Goal: Task Accomplishment & Management: Complete application form

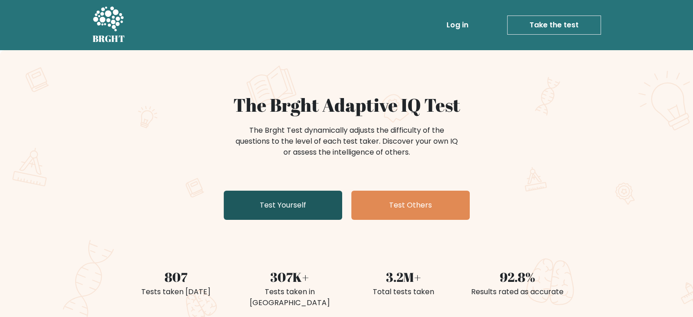
click at [281, 209] on link "Test Yourself" at bounding box center [283, 204] width 118 height 29
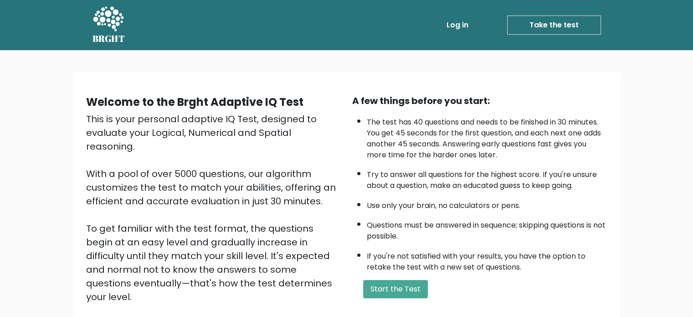
scroll to position [15, 0]
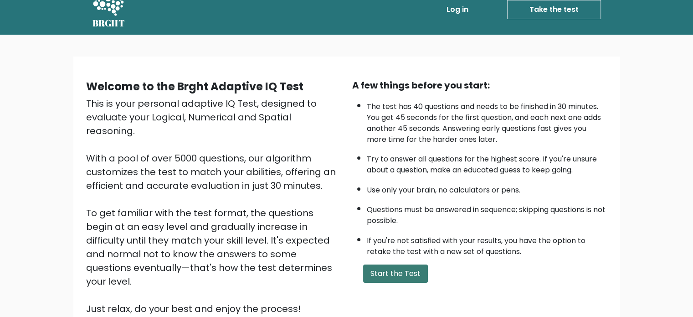
click at [410, 266] on button "Start the Test" at bounding box center [395, 273] width 65 height 18
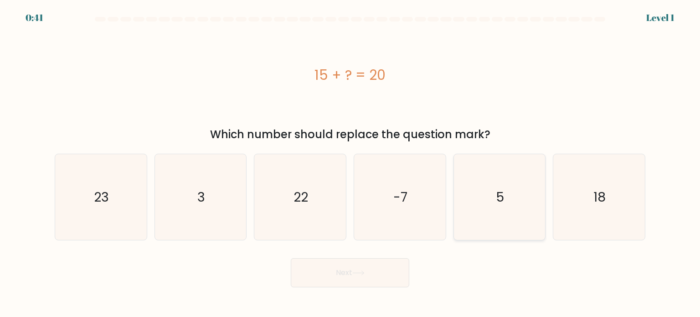
click at [517, 219] on icon "5" at bounding box center [499, 197] width 86 height 86
click at [350, 163] on input "e. 5" at bounding box center [350, 160] width 0 height 5
radio input "true"
click at [381, 270] on button "Next" at bounding box center [350, 272] width 118 height 29
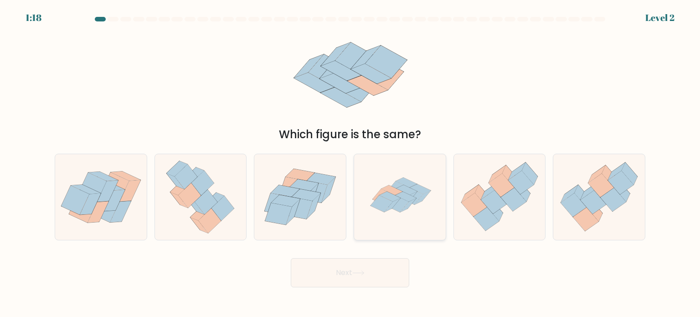
click at [388, 202] on icon at bounding box center [381, 203] width 22 height 17
click at [350, 163] on input "d." at bounding box center [350, 160] width 0 height 5
radio input "true"
click at [368, 281] on button "Next" at bounding box center [350, 272] width 118 height 29
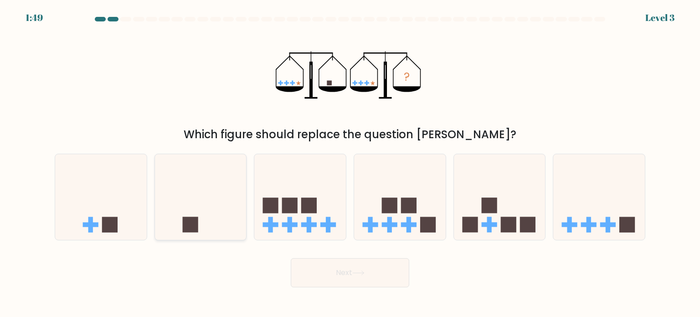
click at [217, 228] on icon at bounding box center [201, 197] width 92 height 76
click at [350, 163] on input "b." at bounding box center [350, 160] width 0 height 5
radio input "true"
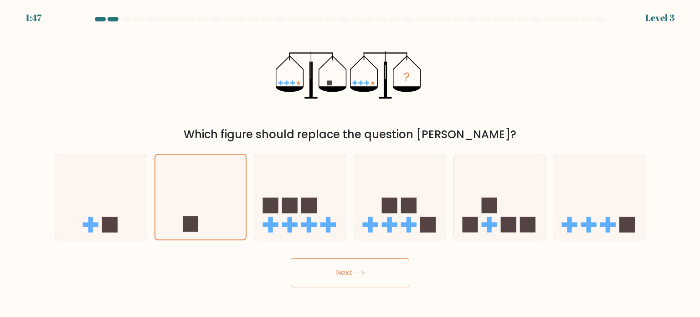
click at [352, 274] on button "Next" at bounding box center [350, 272] width 118 height 29
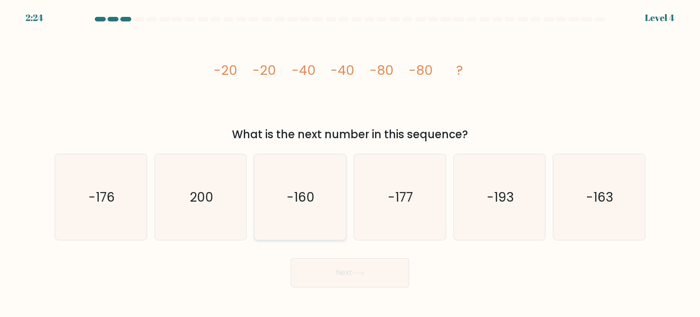
click at [342, 197] on icon "-160" at bounding box center [300, 197] width 86 height 86
click at [350, 163] on input "c. -160" at bounding box center [350, 160] width 0 height 5
radio input "true"
click at [364, 280] on button "Next" at bounding box center [350, 272] width 118 height 29
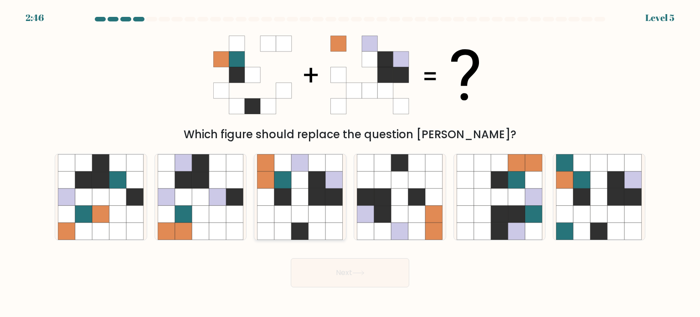
click at [308, 198] on icon at bounding box center [316, 196] width 17 height 17
click at [350, 163] on input "c." at bounding box center [350, 160] width 0 height 5
radio input "true"
click at [355, 280] on button "Next" at bounding box center [350, 272] width 118 height 29
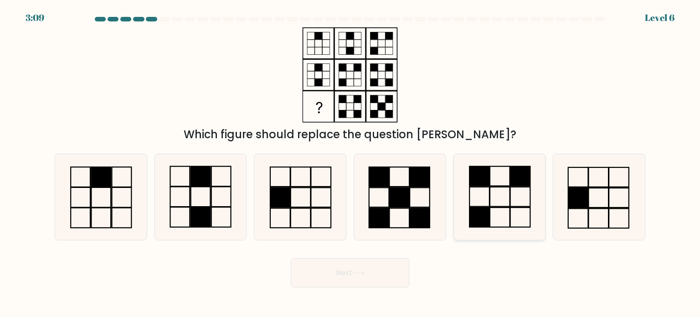
click at [492, 218] on icon at bounding box center [499, 197] width 86 height 86
click at [350, 163] on input "e." at bounding box center [350, 160] width 0 height 5
radio input "true"
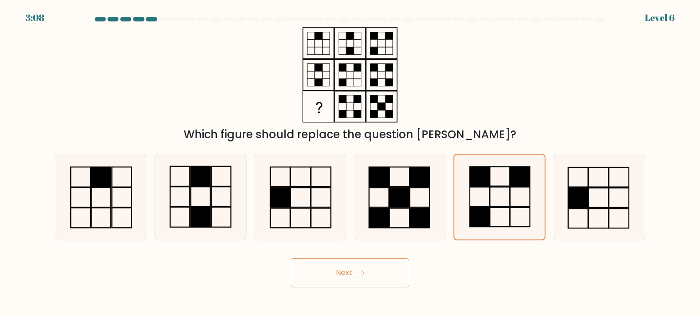
click at [390, 272] on button "Next" at bounding box center [350, 272] width 118 height 29
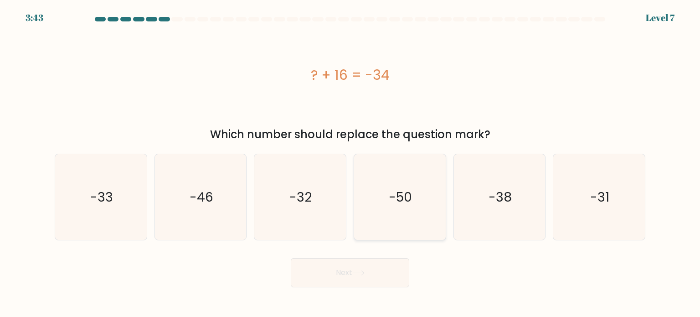
click at [406, 217] on icon "-50" at bounding box center [400, 197] width 86 height 86
click at [350, 163] on input "d. -50" at bounding box center [350, 160] width 0 height 5
radio input "true"
click at [383, 287] on body "3:42 Level 7 a." at bounding box center [350, 158] width 700 height 317
click at [386, 278] on button "Next" at bounding box center [350, 272] width 118 height 29
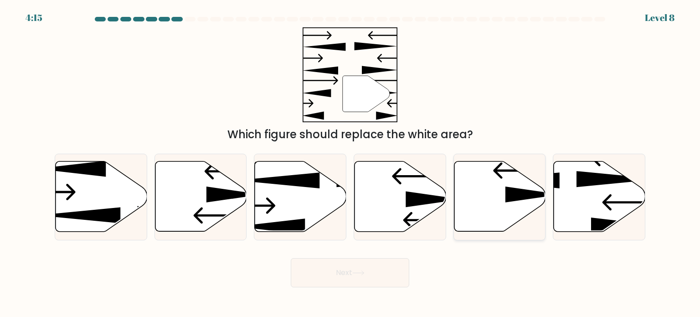
click at [487, 189] on icon at bounding box center [500, 196] width 92 height 70
click at [350, 163] on input "e." at bounding box center [350, 160] width 0 height 5
radio input "true"
click at [373, 274] on button "Next" at bounding box center [350, 272] width 118 height 29
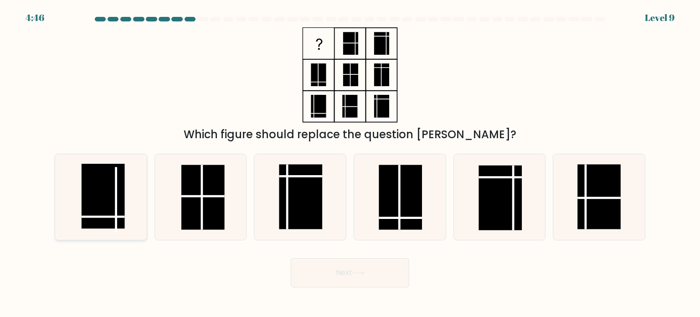
click at [115, 221] on rect at bounding box center [103, 195] width 43 height 65
click at [350, 163] on input "a." at bounding box center [350, 160] width 0 height 5
radio input "true"
click at [331, 269] on button "Next" at bounding box center [350, 272] width 118 height 29
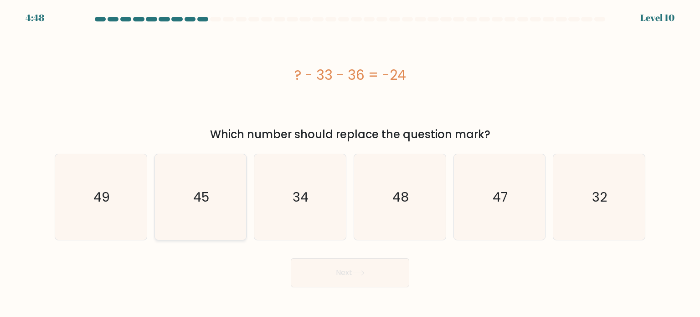
click at [221, 208] on icon "45" at bounding box center [201, 197] width 86 height 86
click at [350, 163] on input "b. 45" at bounding box center [350, 160] width 0 height 5
radio input "true"
click at [315, 266] on button "Next" at bounding box center [350, 272] width 118 height 29
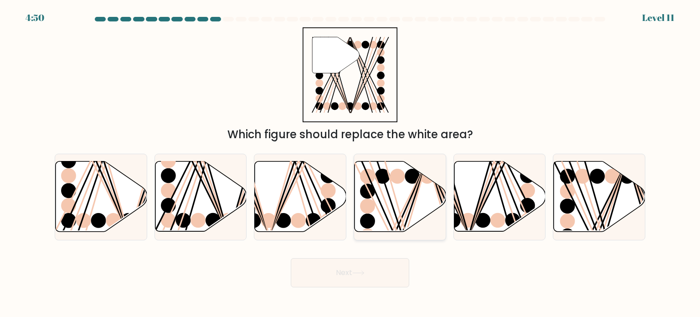
click at [402, 192] on icon at bounding box center [400, 196] width 92 height 70
click at [350, 163] on input "d." at bounding box center [350, 160] width 0 height 5
radio input "true"
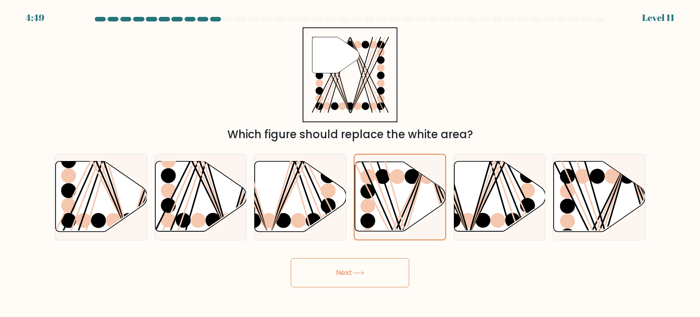
click at [376, 266] on button "Next" at bounding box center [350, 272] width 118 height 29
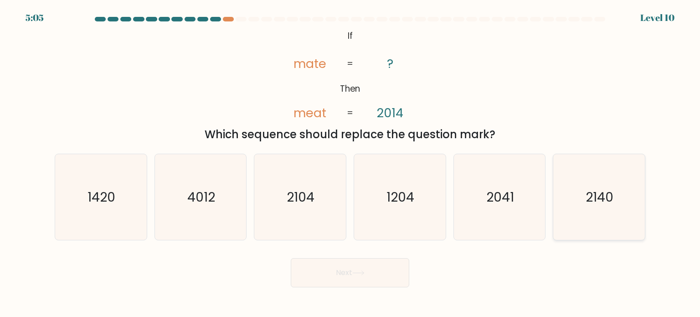
click at [619, 198] on icon "2140" at bounding box center [599, 197] width 86 height 86
click at [350, 163] on input "f. 2140" at bounding box center [350, 160] width 0 height 5
radio input "true"
click at [344, 269] on button "Next" at bounding box center [350, 272] width 118 height 29
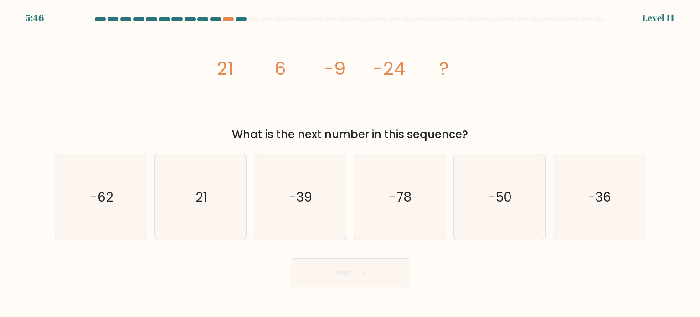
drag, startPoint x: 226, startPoint y: 21, endPoint x: 230, endPoint y: 15, distance: 7.1
click at [230, 15] on body "5:46 Level 11" at bounding box center [350, 158] width 700 height 317
click at [230, 17] on body "5:45 Level 11" at bounding box center [350, 158] width 700 height 317
click at [230, 17] on div at bounding box center [228, 19] width 11 height 5
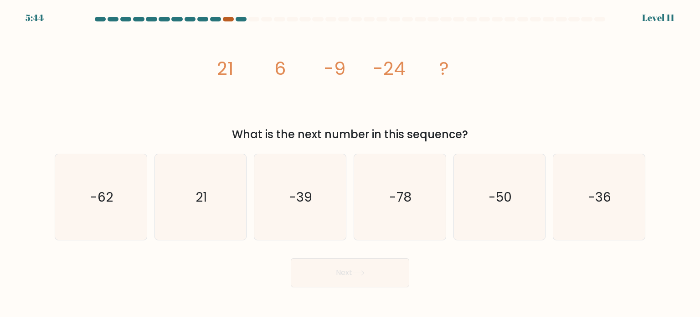
click at [230, 17] on div at bounding box center [228, 19] width 11 height 5
click at [278, 202] on icon "-39" at bounding box center [300, 197] width 86 height 86
click at [350, 163] on input "c. -39" at bounding box center [350, 160] width 0 height 5
radio input "true"
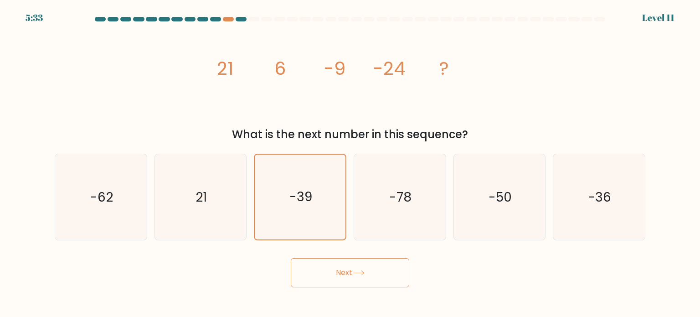
click at [345, 276] on button "Next" at bounding box center [350, 272] width 118 height 29
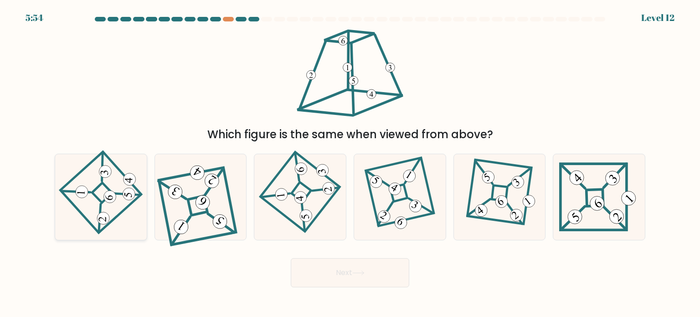
click at [107, 186] on 275 at bounding box center [102, 192] width 20 height 20
click at [350, 163] on input "a." at bounding box center [350, 160] width 0 height 5
radio input "true"
click at [379, 272] on button "Next" at bounding box center [350, 272] width 118 height 29
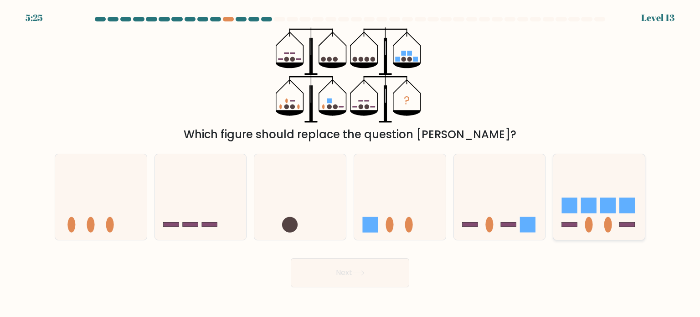
click at [587, 178] on icon at bounding box center [599, 197] width 92 height 76
click at [350, 163] on input "f." at bounding box center [350, 160] width 0 height 5
radio input "true"
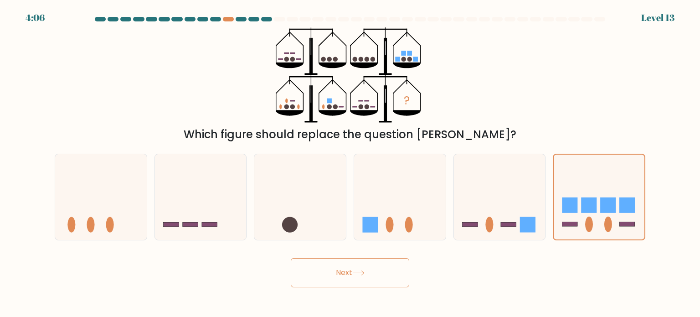
click at [402, 278] on button "Next" at bounding box center [350, 272] width 118 height 29
click at [373, 273] on button "Next" at bounding box center [350, 272] width 118 height 29
click at [570, 187] on icon at bounding box center [598, 196] width 91 height 75
click at [350, 163] on input "f." at bounding box center [350, 160] width 0 height 5
click at [341, 266] on button "Next" at bounding box center [350, 272] width 118 height 29
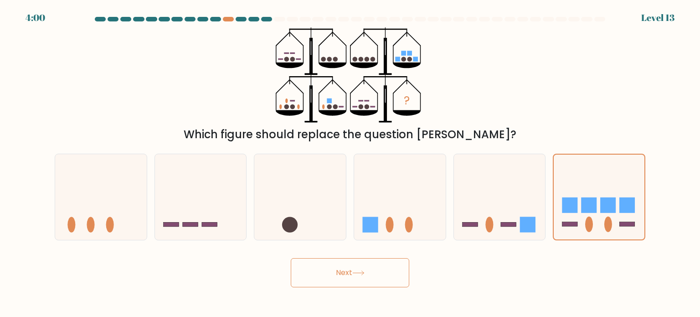
click at [341, 266] on button "Next" at bounding box center [350, 272] width 118 height 29
click at [375, 202] on icon at bounding box center [400, 197] width 92 height 76
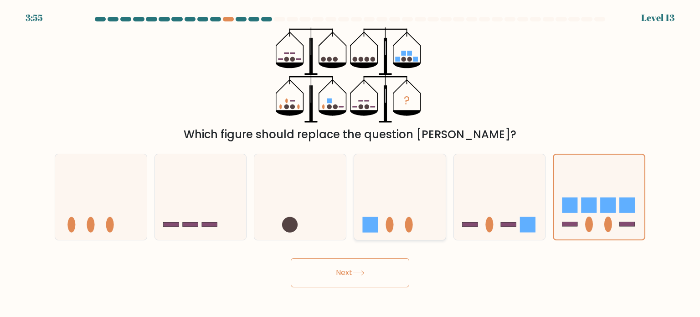
click at [350, 163] on input "d." at bounding box center [350, 160] width 0 height 5
radio input "true"
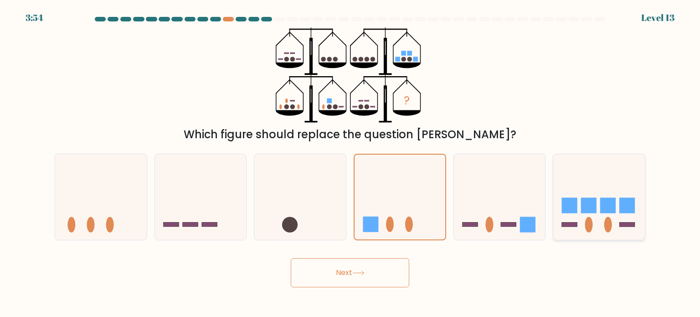
click at [560, 184] on icon at bounding box center [599, 197] width 92 height 76
click at [350, 163] on input "f." at bounding box center [350, 160] width 0 height 5
radio input "true"
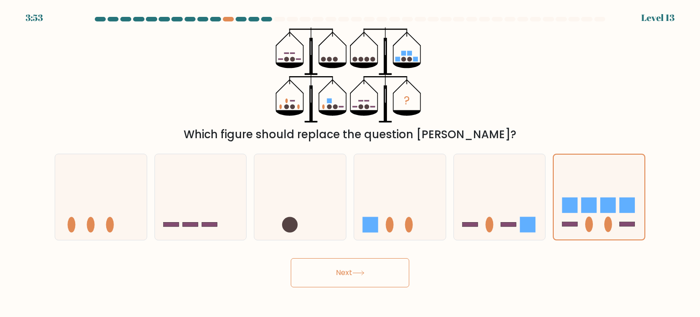
click at [342, 278] on button "Next" at bounding box center [350, 272] width 118 height 29
click at [291, 258] on button "Next" at bounding box center [350, 272] width 118 height 29
click at [397, 210] on icon at bounding box center [400, 197] width 92 height 76
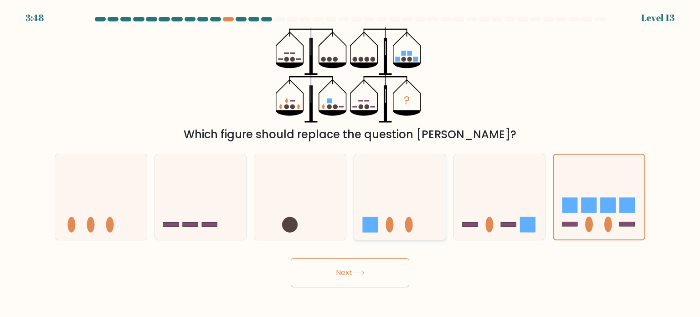
click at [350, 163] on input "d." at bounding box center [350, 160] width 0 height 5
radio input "true"
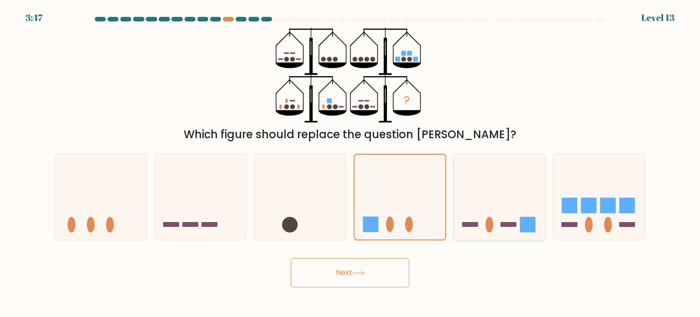
click at [495, 196] on icon at bounding box center [500, 197] width 92 height 76
click at [350, 163] on input "e." at bounding box center [350, 160] width 0 height 5
radio input "true"
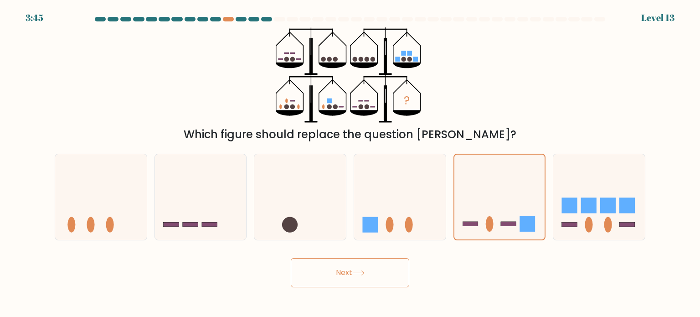
click at [317, 272] on button "Next" at bounding box center [350, 272] width 118 height 29
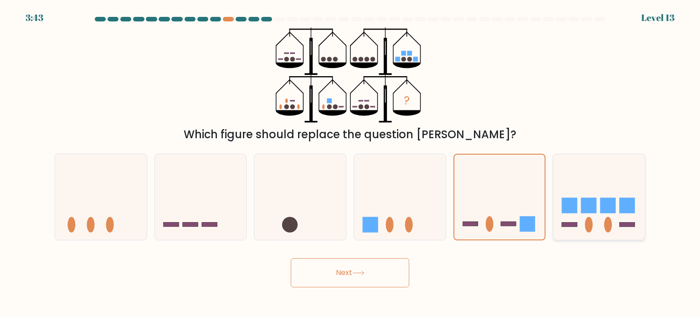
click at [621, 176] on icon at bounding box center [599, 197] width 92 height 76
click at [350, 163] on input "f." at bounding box center [350, 160] width 0 height 5
radio input "true"
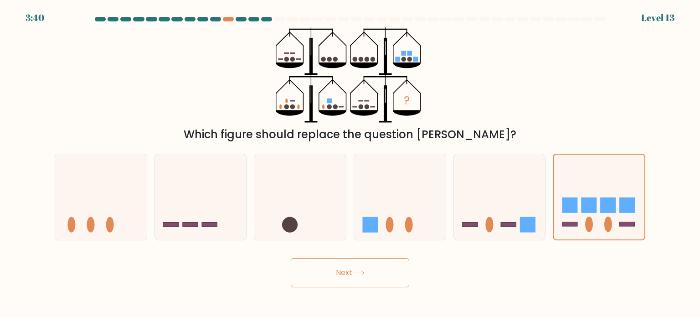
click at [406, 100] on tspan "?" at bounding box center [407, 100] width 6 height 16
click at [608, 198] on rect at bounding box center [607, 204] width 15 height 15
click at [350, 163] on input "f." at bounding box center [350, 160] width 0 height 5
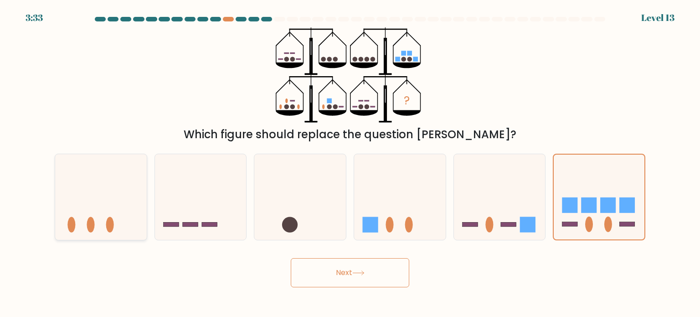
click at [137, 205] on icon at bounding box center [101, 197] width 92 height 76
click at [350, 163] on input "a." at bounding box center [350, 160] width 0 height 5
radio input "true"
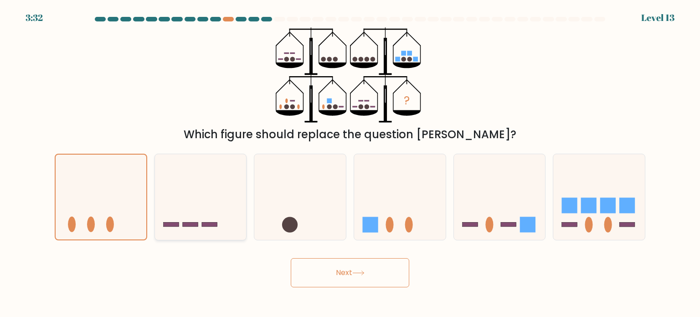
click at [231, 191] on icon at bounding box center [201, 197] width 92 height 76
click at [350, 163] on input "b." at bounding box center [350, 160] width 0 height 5
radio input "true"
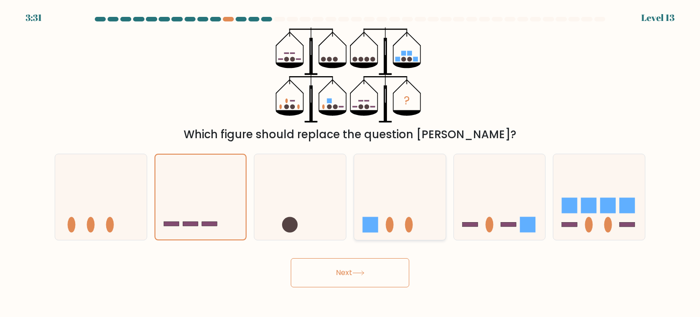
click at [368, 200] on icon at bounding box center [400, 197] width 92 height 76
click at [350, 163] on input "d." at bounding box center [350, 160] width 0 height 5
radio input "true"
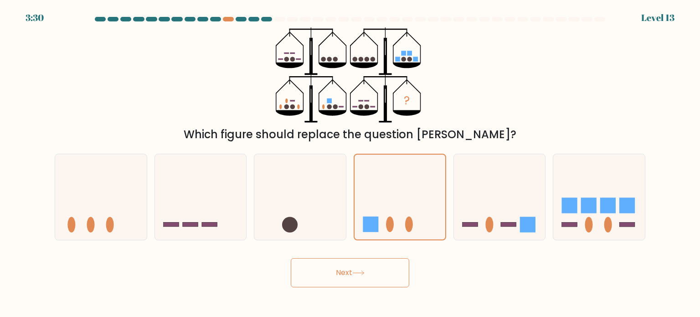
click at [352, 277] on button "Next" at bounding box center [350, 272] width 118 height 29
click at [584, 213] on icon at bounding box center [599, 197] width 92 height 76
click at [350, 163] on input "f." at bounding box center [350, 160] width 0 height 5
radio input "true"
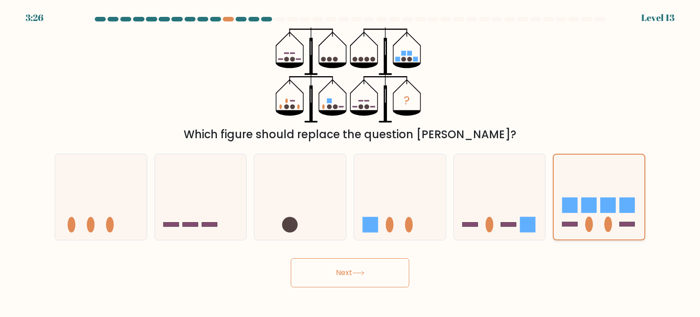
click at [582, 169] on icon at bounding box center [598, 196] width 91 height 75
click at [350, 163] on input "f." at bounding box center [350, 160] width 0 height 5
click at [582, 169] on icon at bounding box center [598, 196] width 91 height 75
click at [350, 163] on input "f." at bounding box center [350, 160] width 0 height 5
click at [582, 169] on icon at bounding box center [598, 196] width 91 height 75
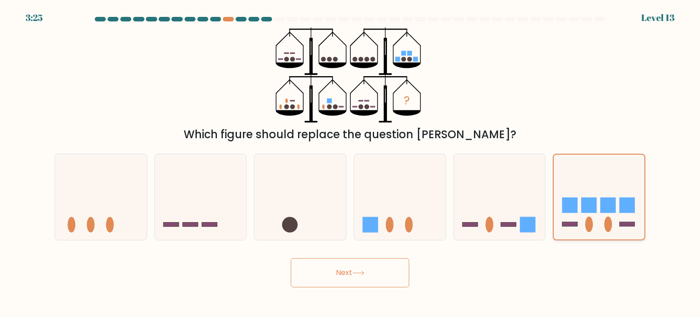
click at [350, 163] on input "f." at bounding box center [350, 160] width 0 height 5
click at [582, 169] on icon at bounding box center [598, 196] width 91 height 75
click at [350, 163] on input "f." at bounding box center [350, 160] width 0 height 5
click at [582, 169] on icon at bounding box center [598, 196] width 91 height 75
click at [350, 163] on input "f." at bounding box center [350, 160] width 0 height 5
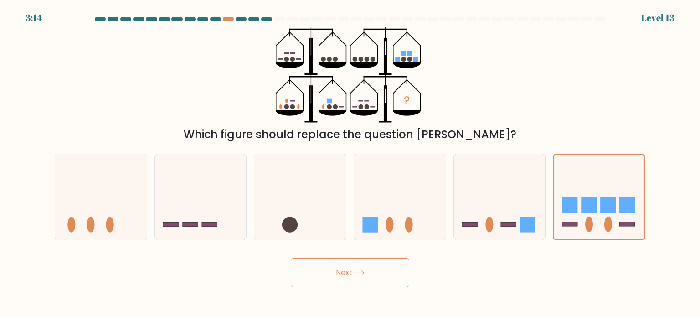
click at [373, 267] on button "Next" at bounding box center [350, 272] width 118 height 29
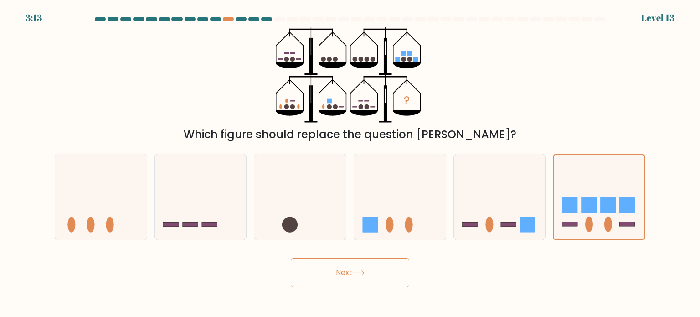
click at [373, 267] on button "Next" at bounding box center [350, 272] width 118 height 29
click at [291, 258] on button "Next" at bounding box center [350, 272] width 118 height 29
click at [306, 141] on div "Which figure should replace the question [PERSON_NAME]?" at bounding box center [349, 134] width 579 height 16
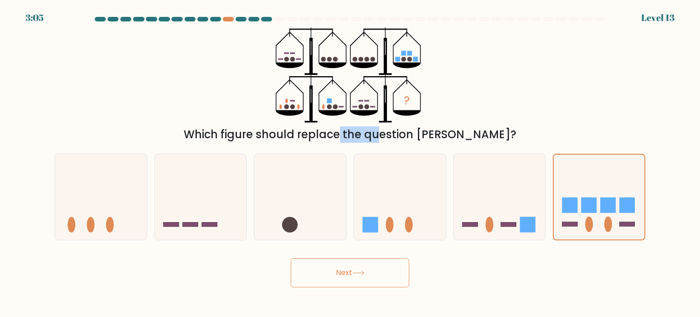
click at [306, 141] on div "Which figure should replace the question [PERSON_NAME]?" at bounding box center [349, 134] width 579 height 16
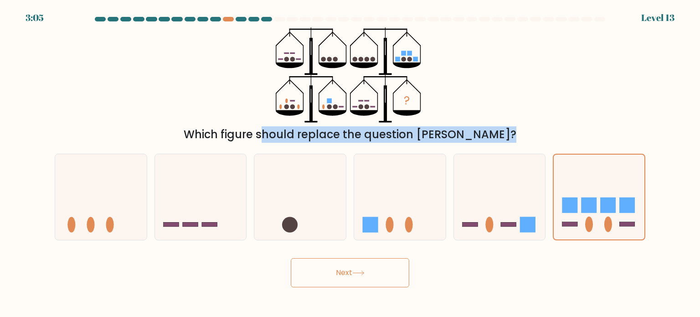
click at [306, 141] on div "Which figure should replace the question [PERSON_NAME]?" at bounding box center [349, 134] width 579 height 16
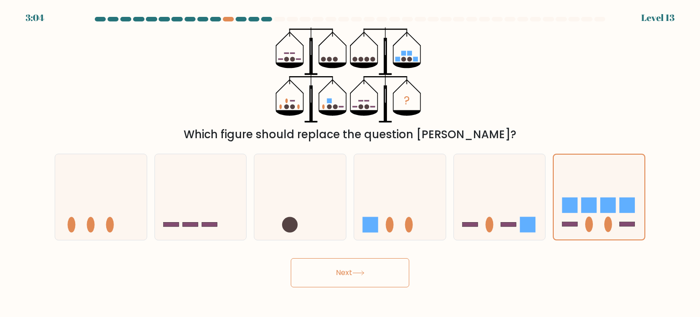
click at [446, 72] on div "? Which figure should replace the question mark?" at bounding box center [349, 84] width 601 height 115
click at [252, 18] on div at bounding box center [253, 19] width 11 height 5
click at [284, 17] on div at bounding box center [279, 19] width 11 height 5
click at [337, 262] on button "Next" at bounding box center [350, 272] width 118 height 29
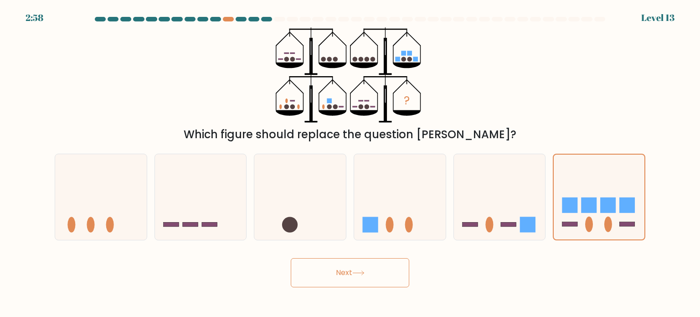
click at [337, 262] on button "Next" at bounding box center [350, 272] width 118 height 29
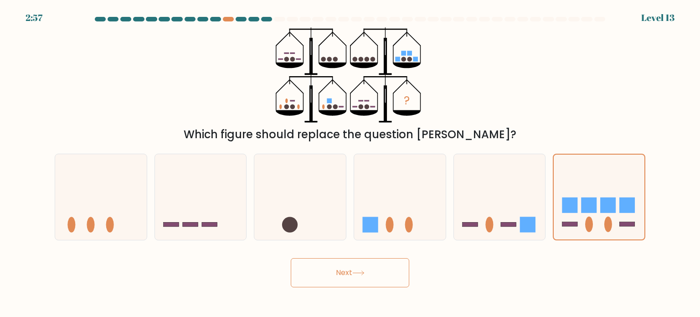
click at [337, 262] on button "Next" at bounding box center [350, 272] width 118 height 29
